Goal: Complete application form

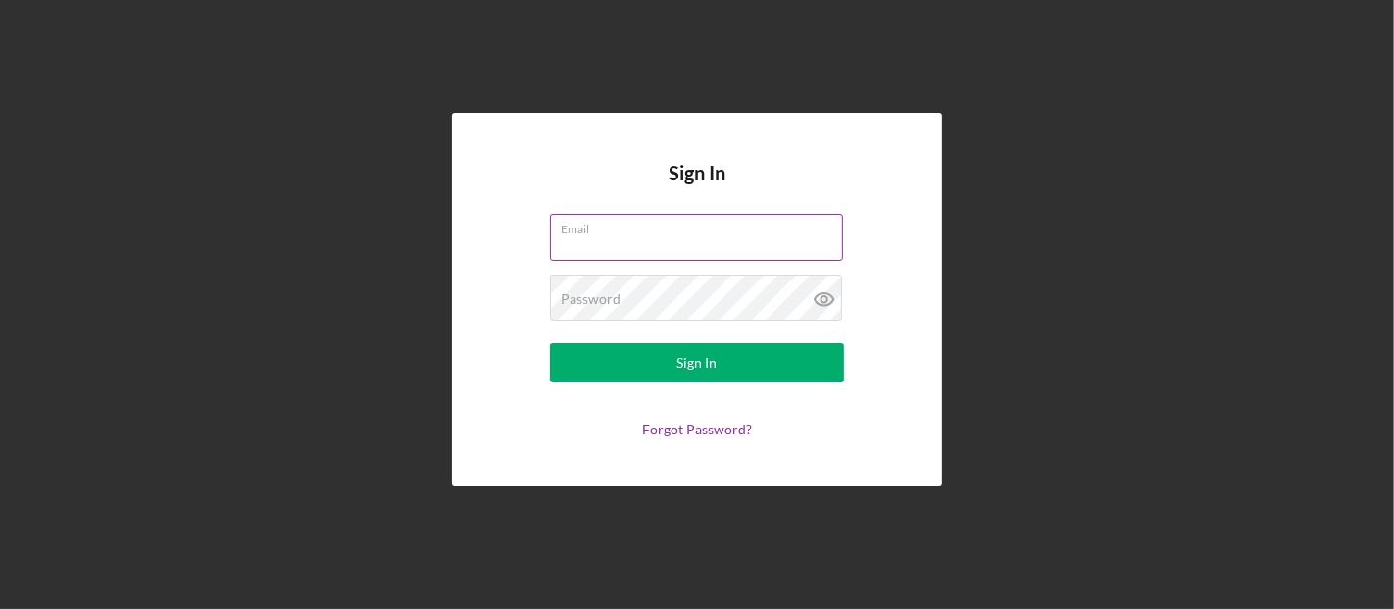
click at [741, 227] on div "Email" at bounding box center [697, 238] width 294 height 49
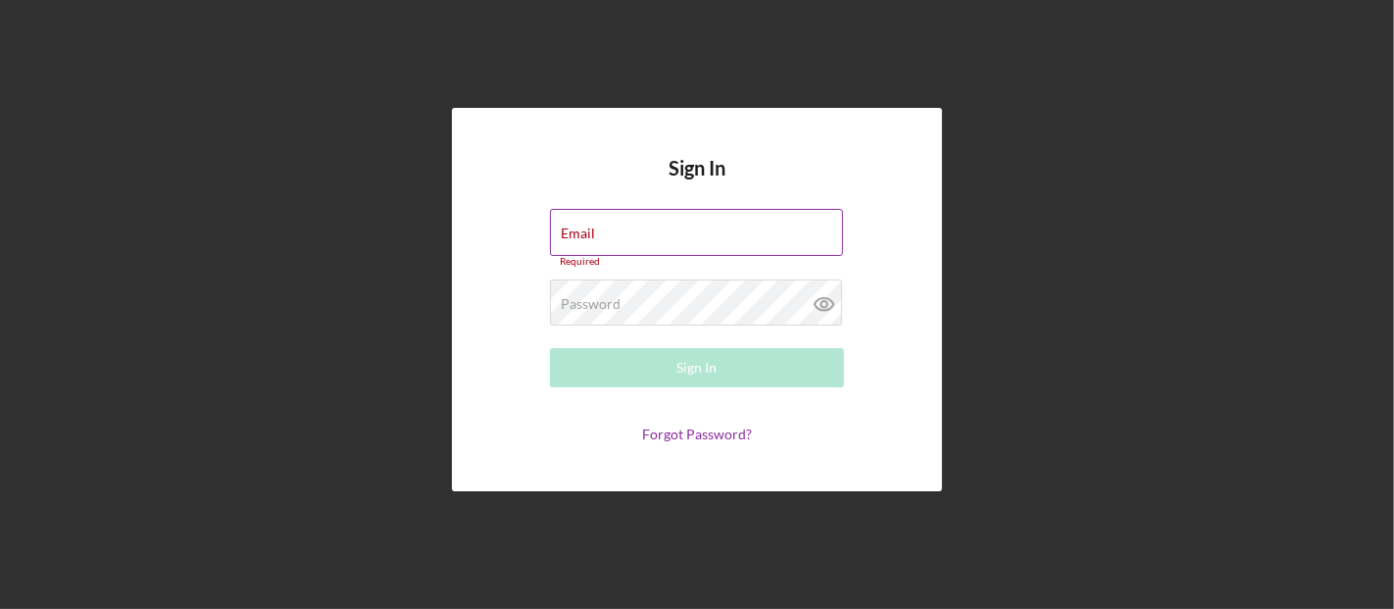
click at [648, 233] on input "Email" at bounding box center [696, 232] width 293 height 47
type input "[PERSON_NAME][EMAIL_ADDRESS][DOMAIN_NAME]"
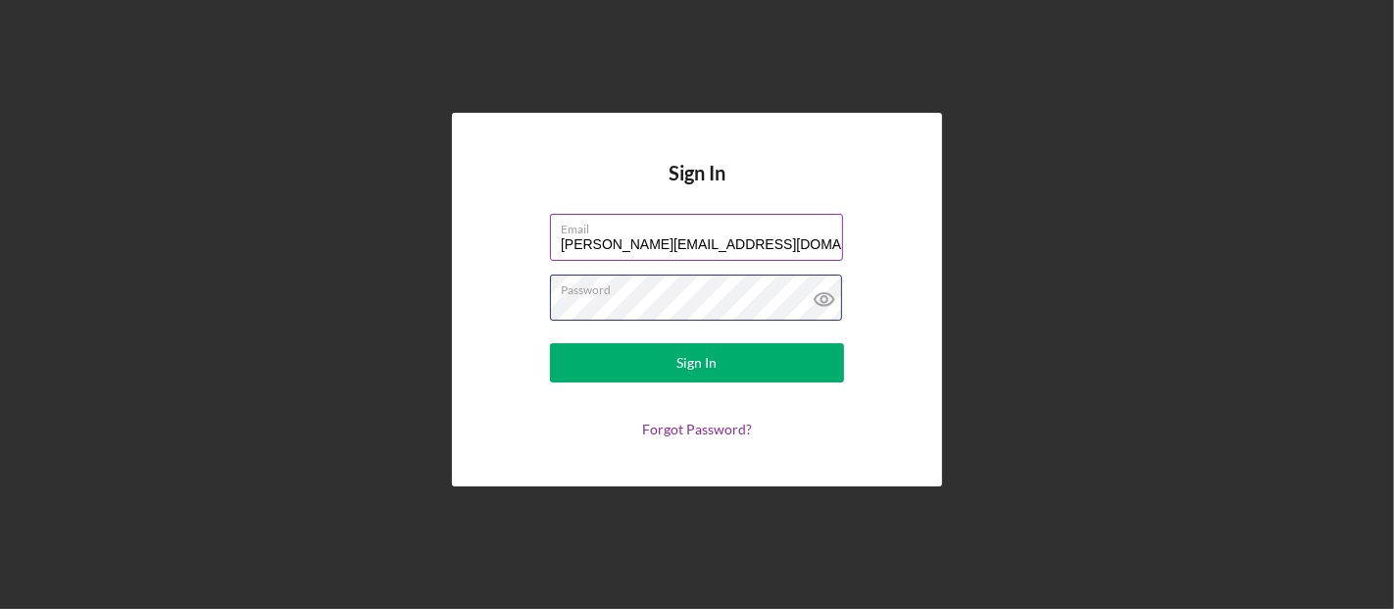
click at [550, 343] on button "Sign In" at bounding box center [697, 362] width 294 height 39
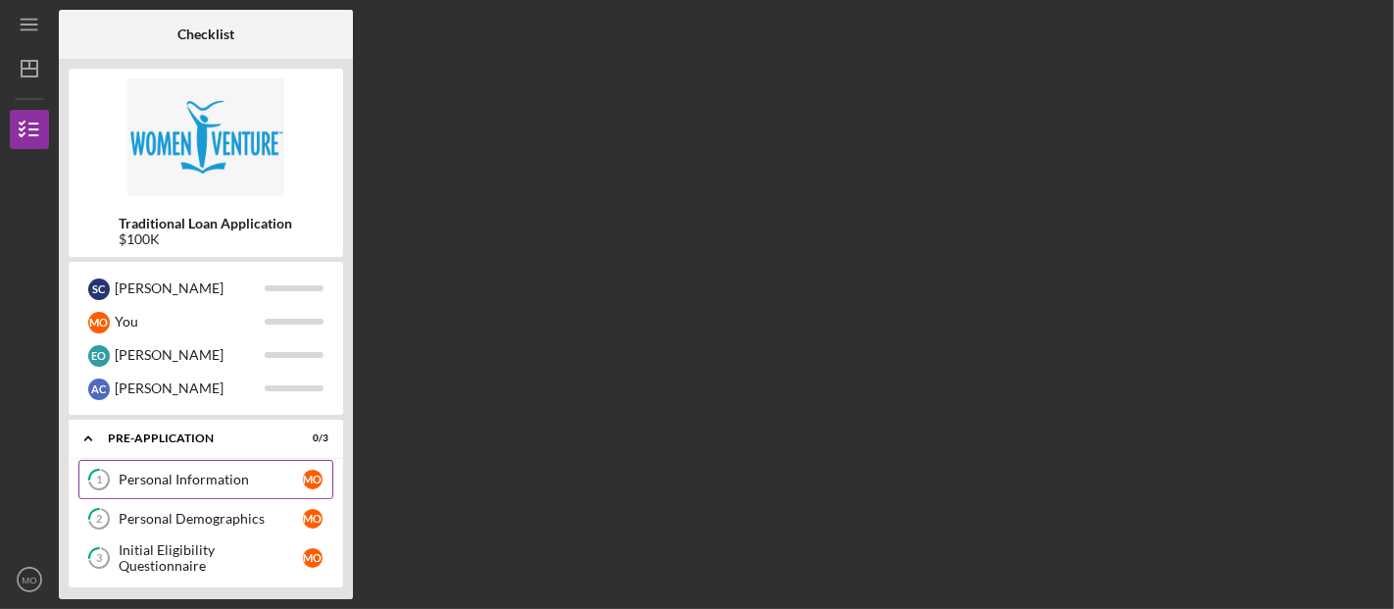
click at [227, 476] on div "Personal Information" at bounding box center [211, 480] width 184 height 16
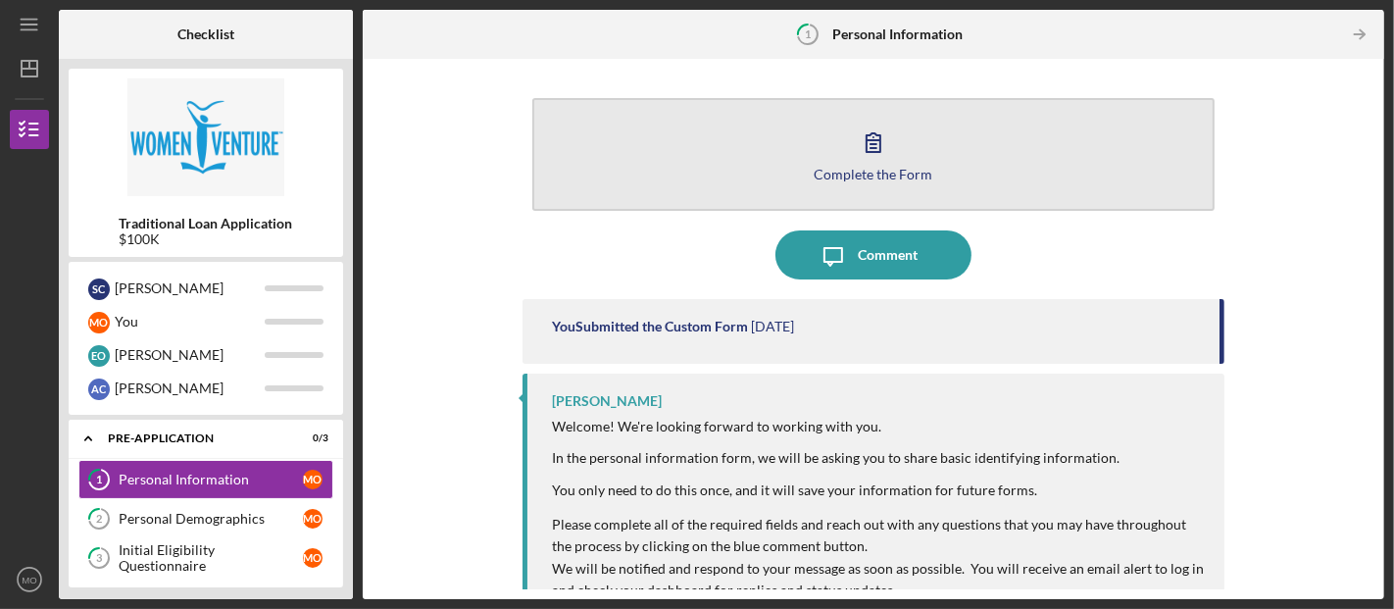
click at [871, 172] on div "Complete the Form" at bounding box center [873, 174] width 119 height 15
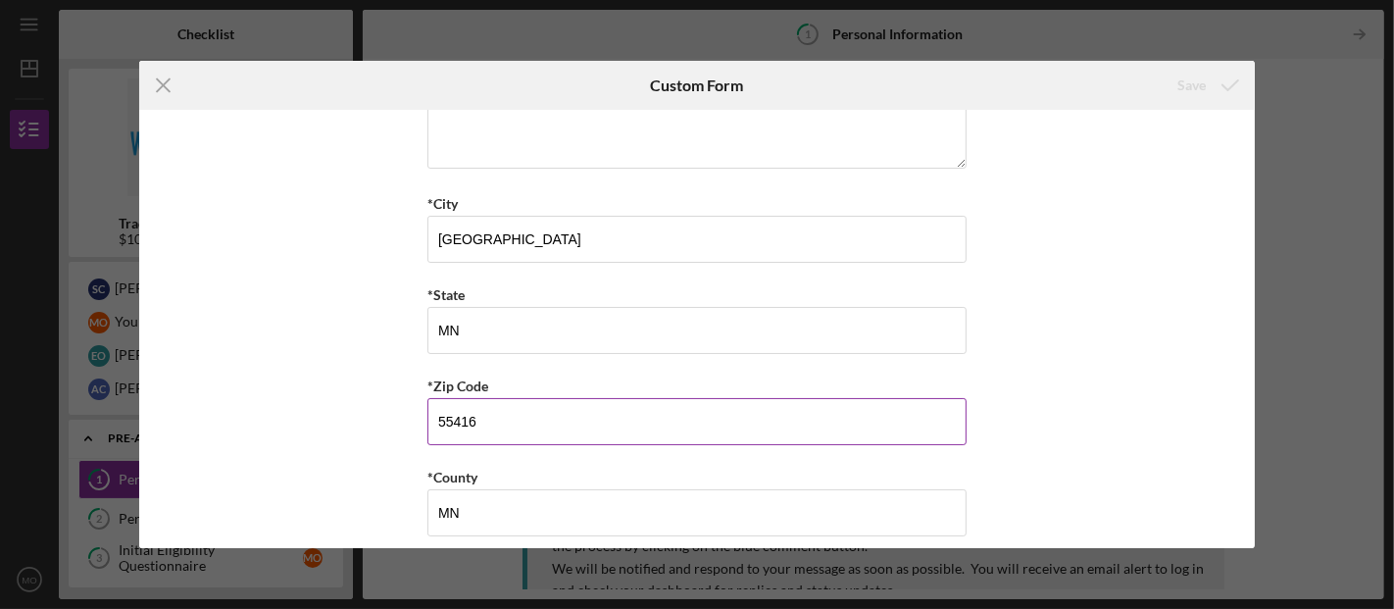
scroll to position [716, 0]
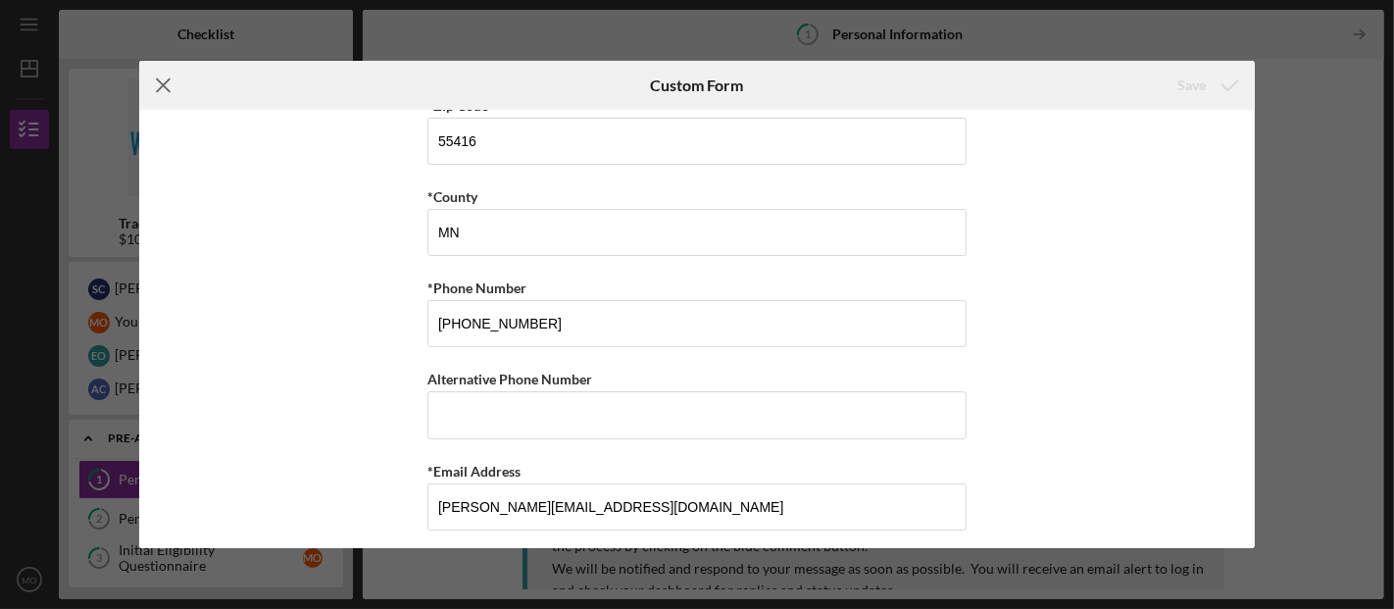
click at [168, 88] on icon "Icon/Menu Close" at bounding box center [163, 85] width 49 height 49
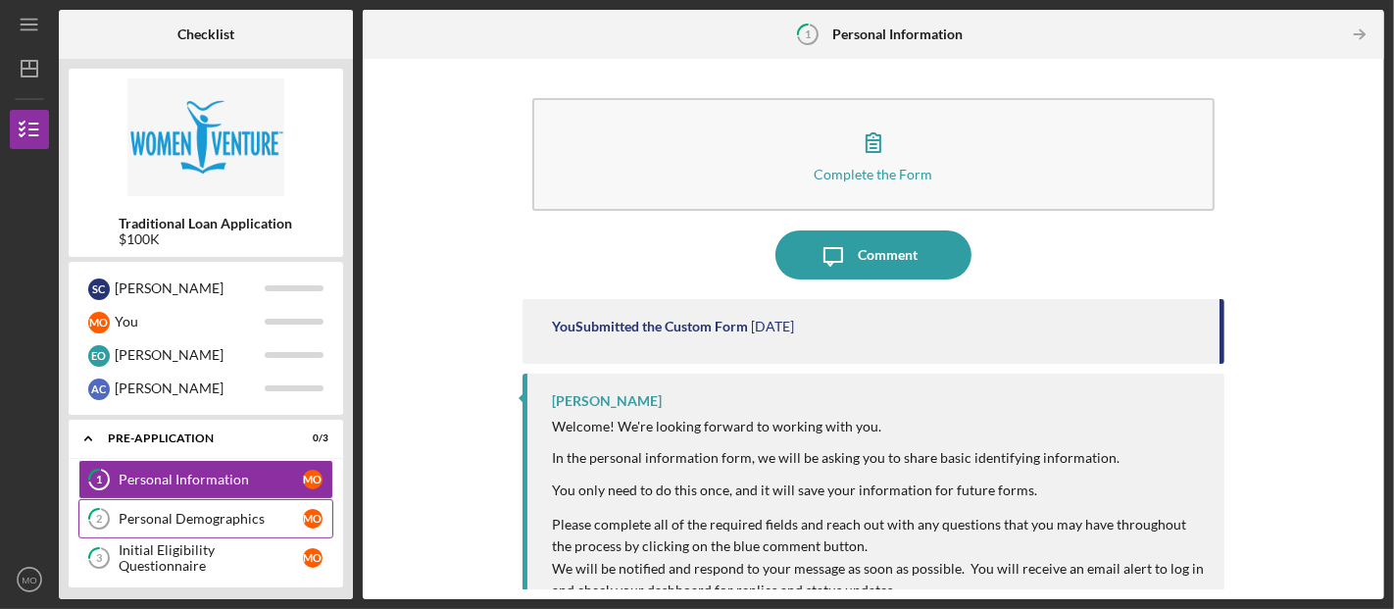
click at [158, 521] on div "Personal Demographics" at bounding box center [211, 519] width 184 height 16
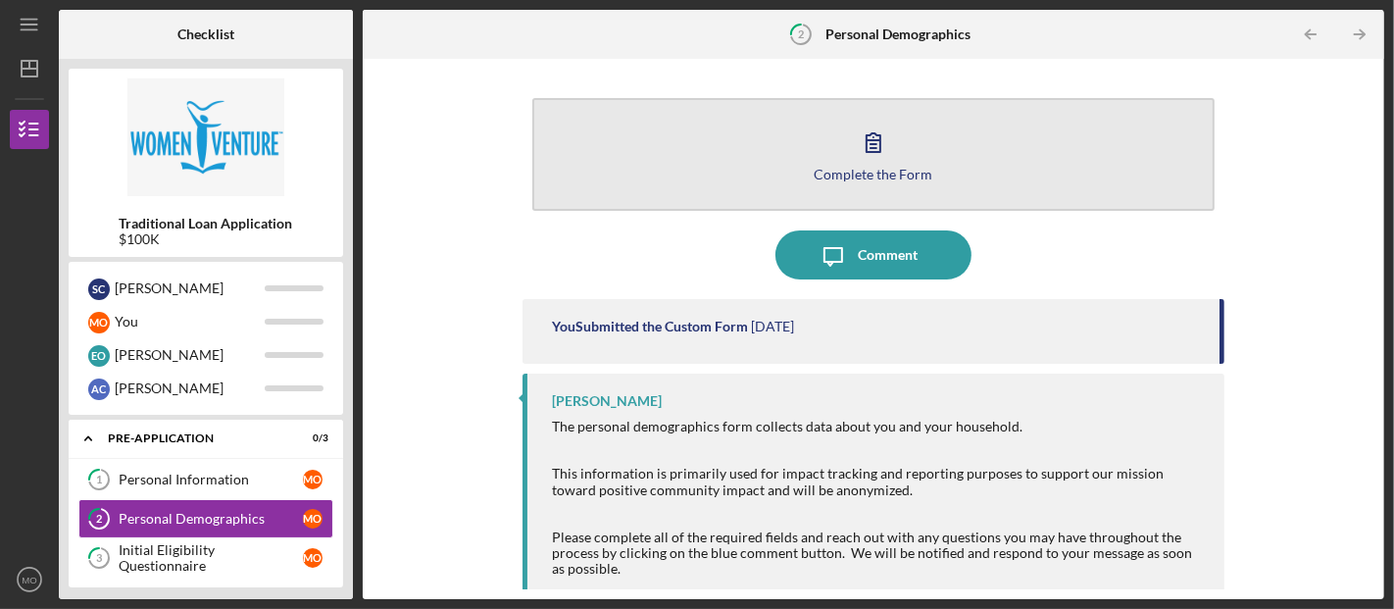
click at [882, 163] on icon "button" at bounding box center [873, 142] width 49 height 49
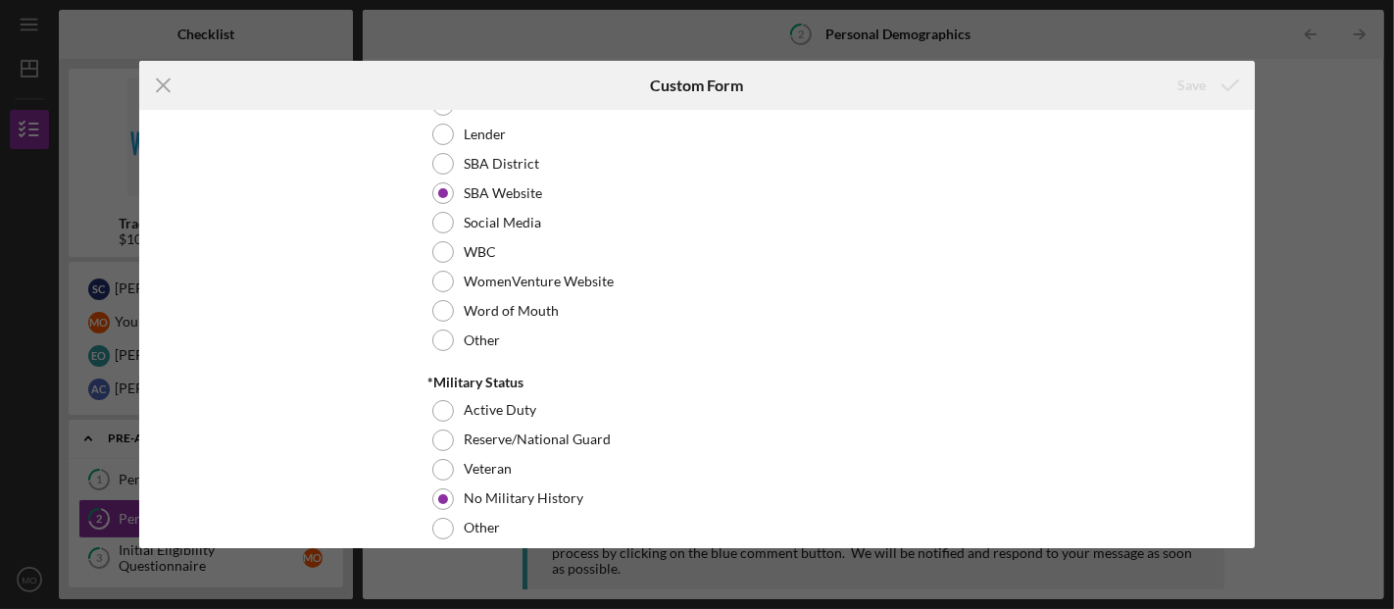
scroll to position [2091, 0]
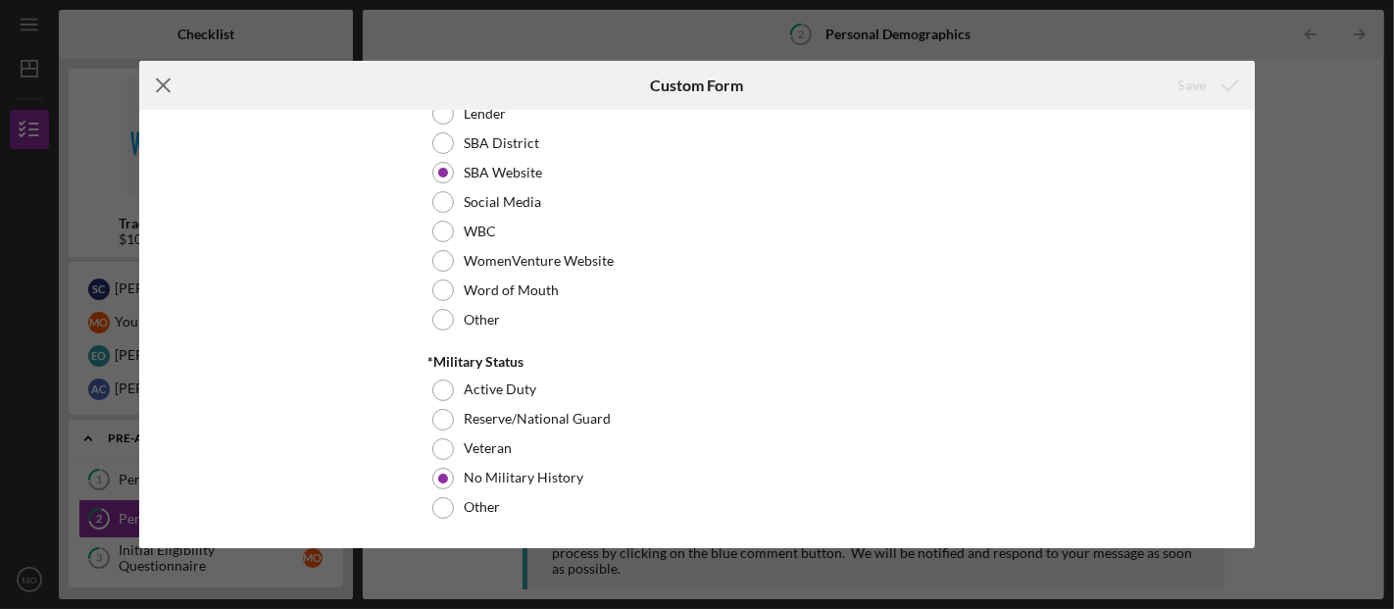
click at [170, 87] on icon "Icon/Menu Close" at bounding box center [163, 85] width 49 height 49
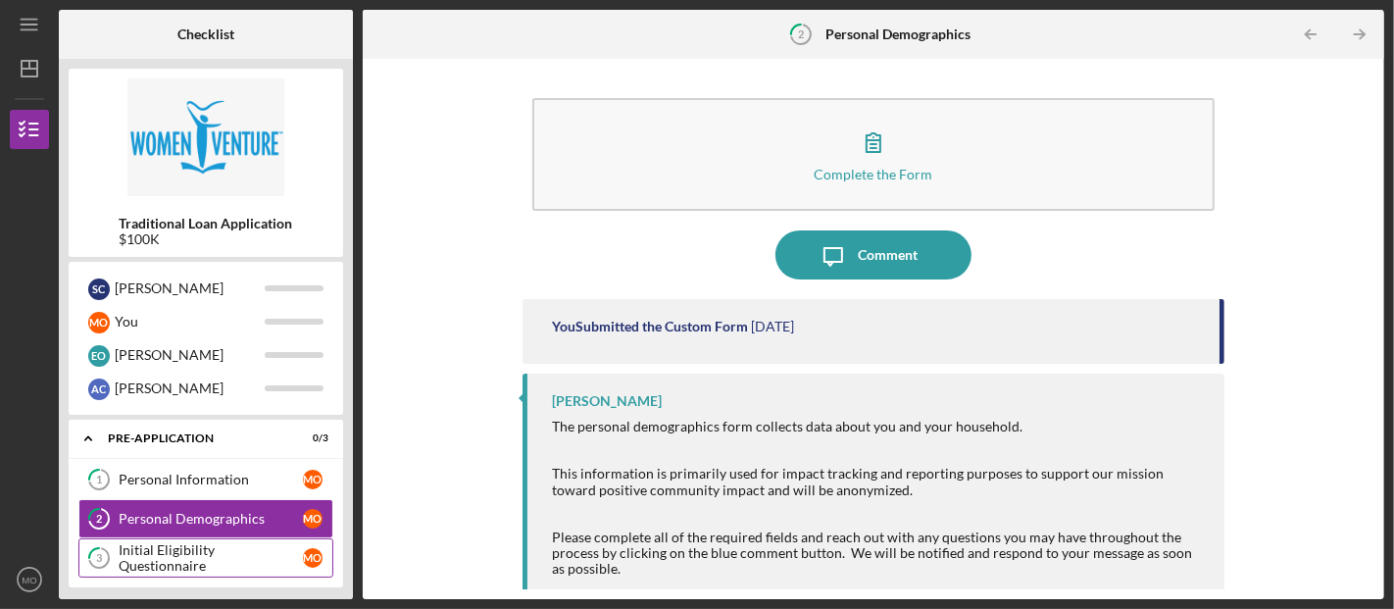
click at [217, 554] on div "Initial Eligibility Questionnaire" at bounding box center [211, 557] width 184 height 31
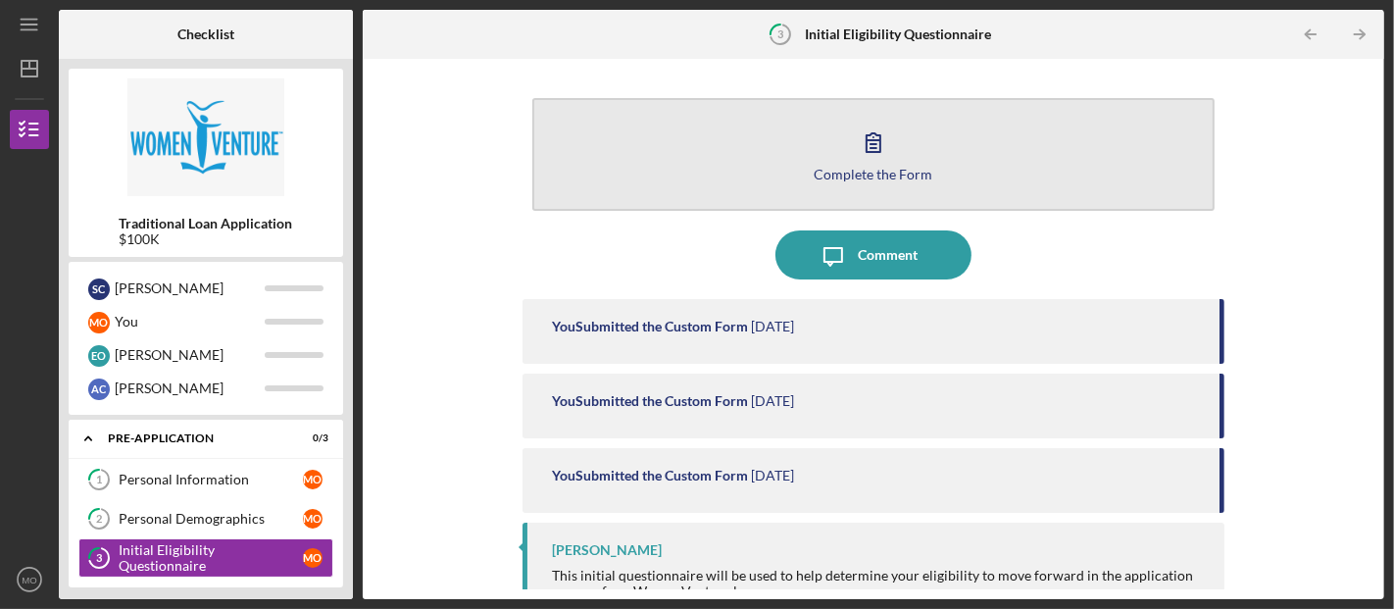
click at [888, 161] on icon "button" at bounding box center [873, 142] width 49 height 49
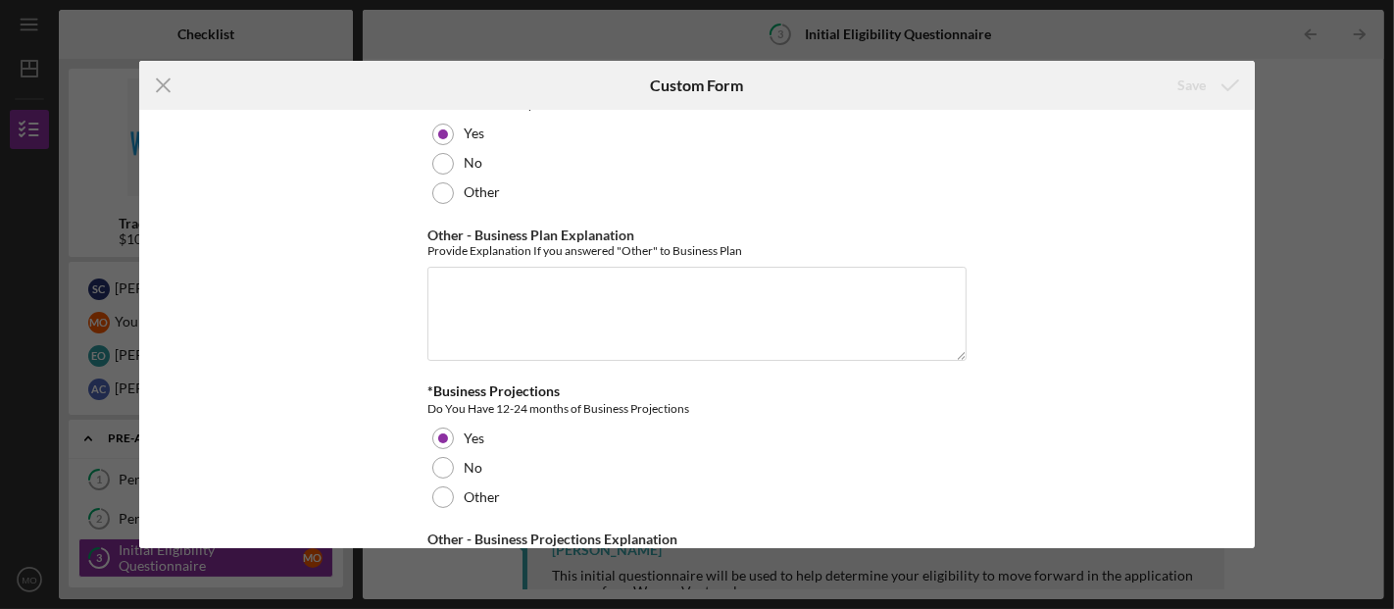
scroll to position [3644, 0]
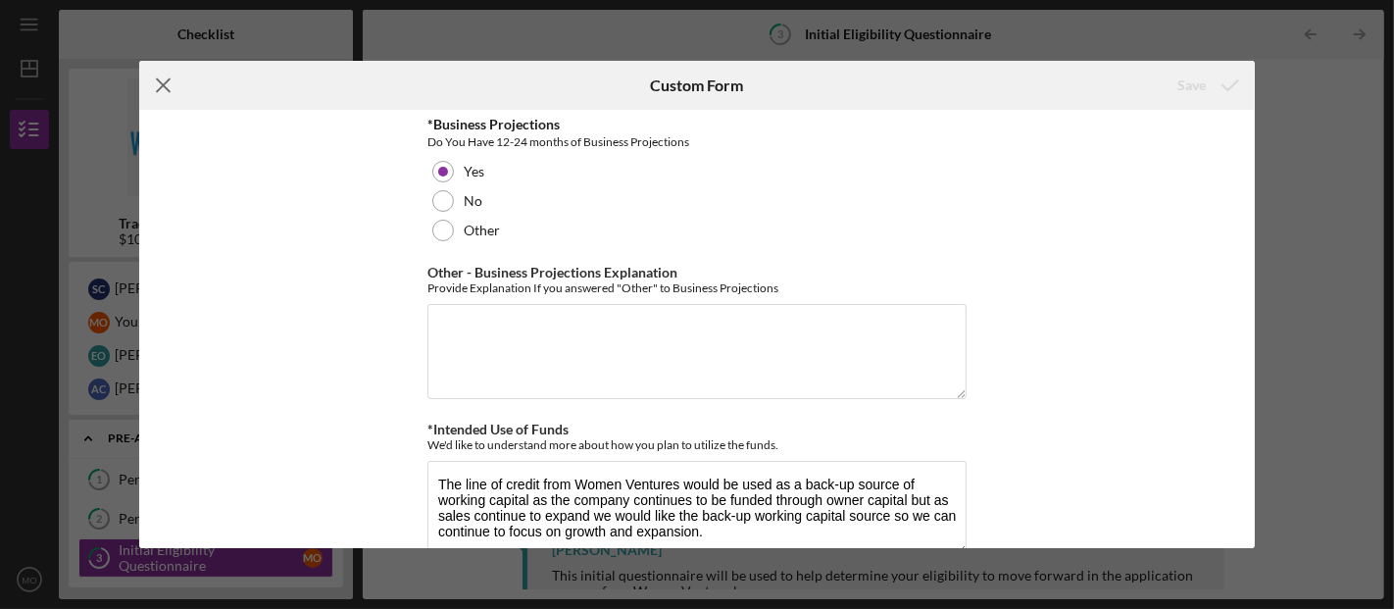
click at [170, 89] on icon "Icon/Menu Close" at bounding box center [163, 85] width 49 height 49
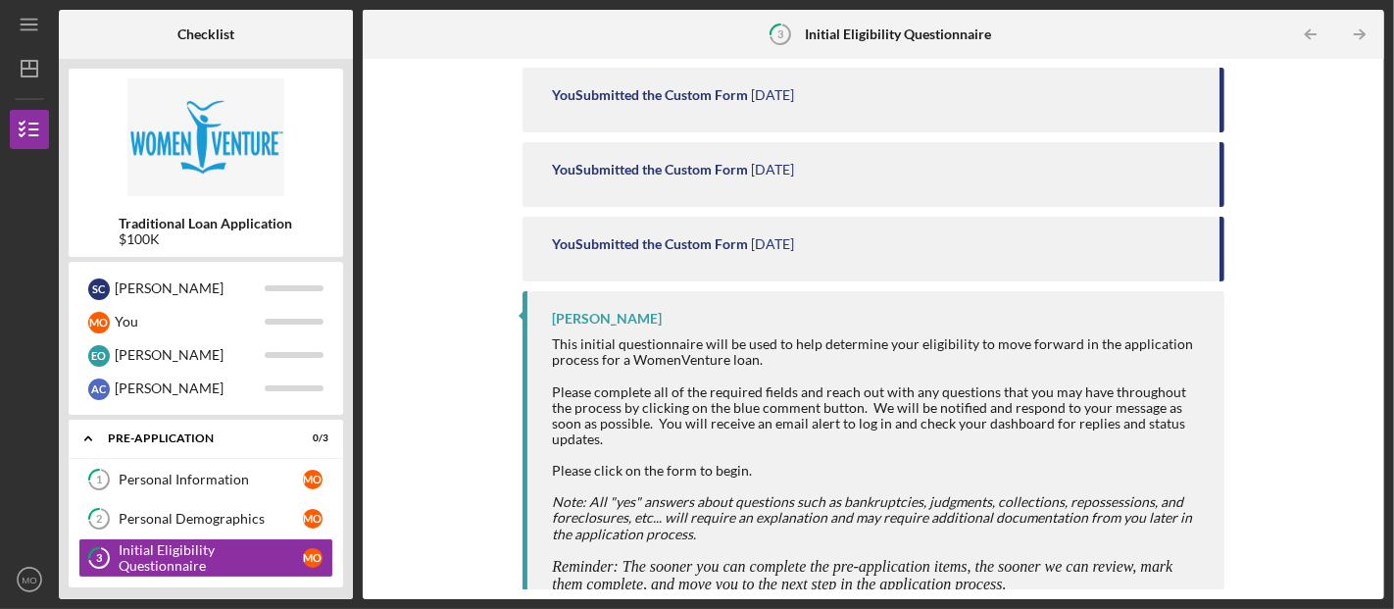
scroll to position [243, 0]
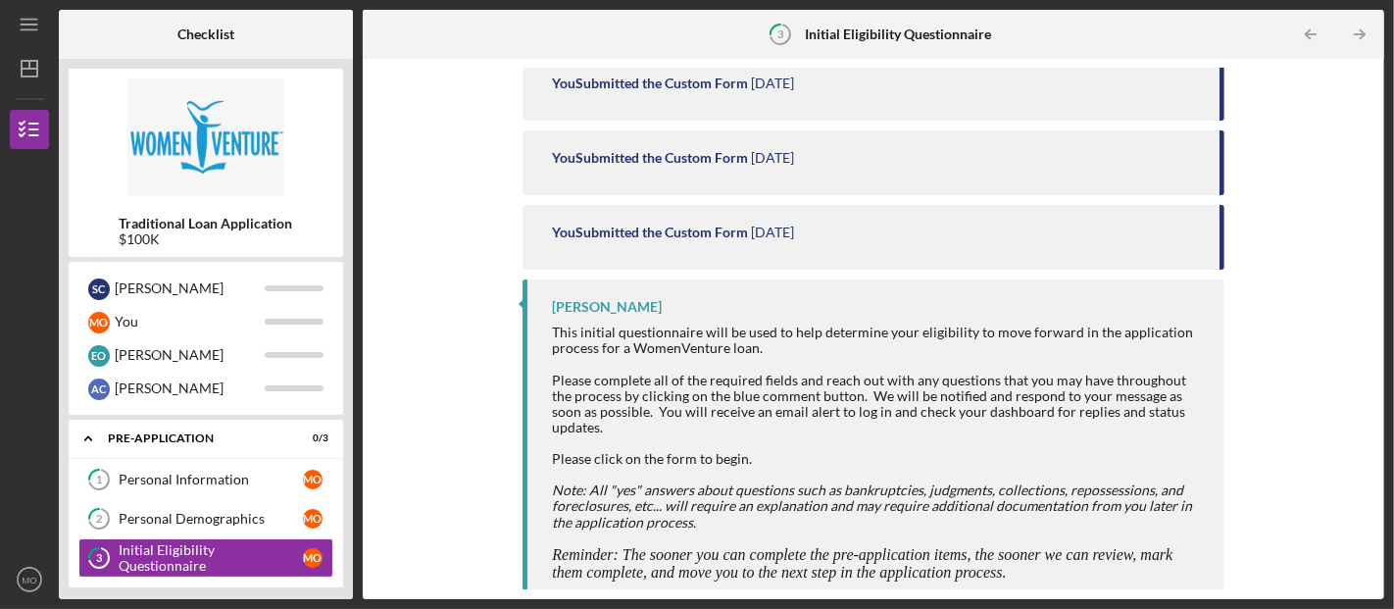
click at [324, 226] on div "Traditional Loan Application $100K" at bounding box center [206, 231] width 275 height 31
click at [732, 467] on div at bounding box center [878, 475] width 652 height 16
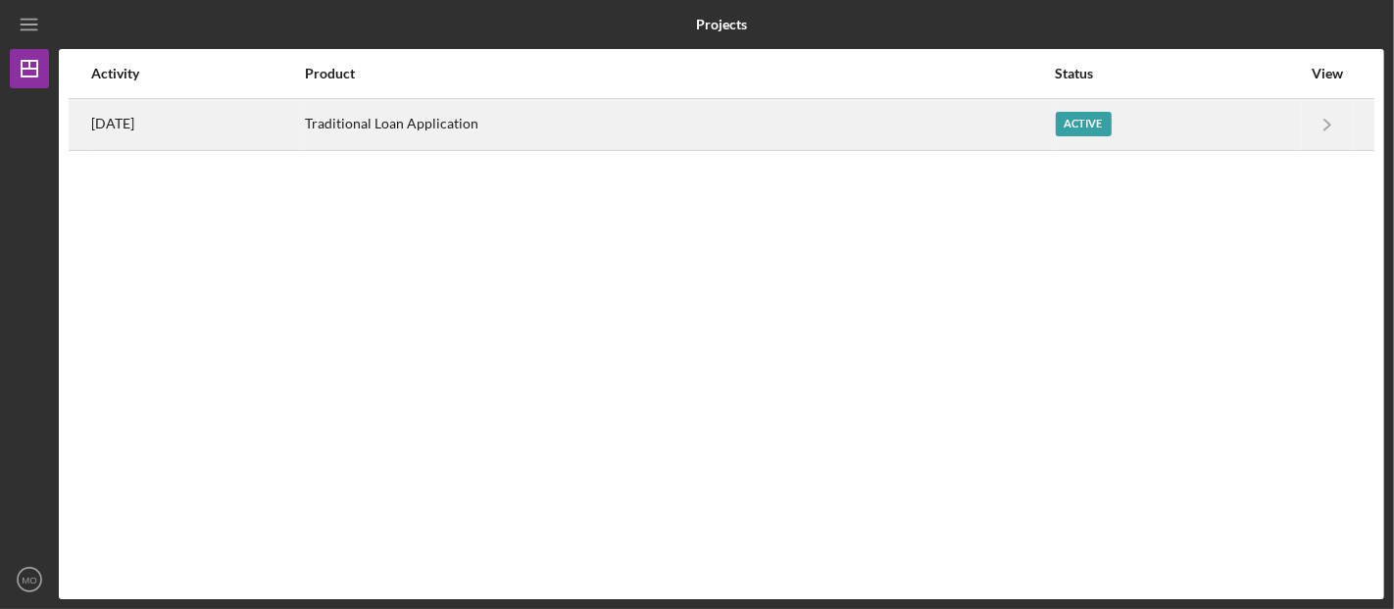
click at [1093, 128] on div "Active" at bounding box center [1084, 124] width 56 height 25
